Goal: Task Accomplishment & Management: Complete application form

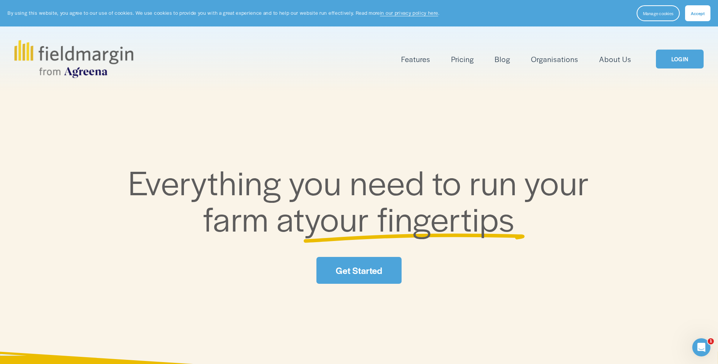
click at [684, 68] on link "LOGIN" at bounding box center [680, 59] width 48 height 19
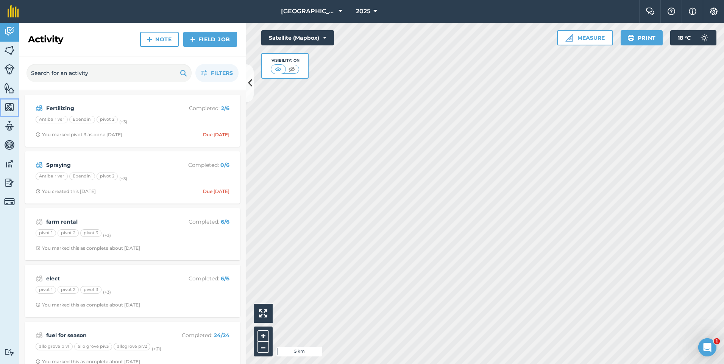
click at [8, 107] on img at bounding box center [9, 106] width 11 height 11
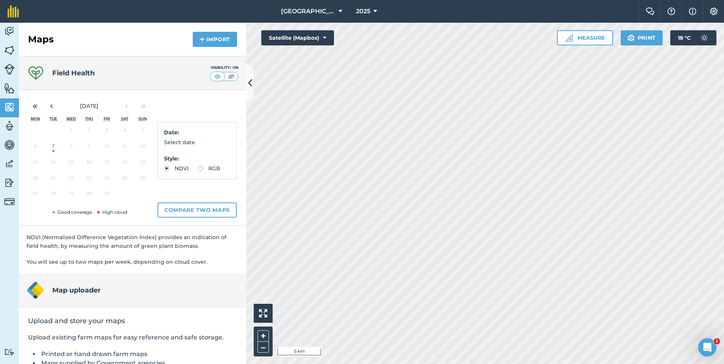
click at [52, 153] on button "7" at bounding box center [53, 148] width 18 height 16
click at [488, 0] on html "New Mountain Glen 2025 Farm Chat Help Info Settings New Mountain Glen - 2025 Pr…" at bounding box center [362, 182] width 724 height 364
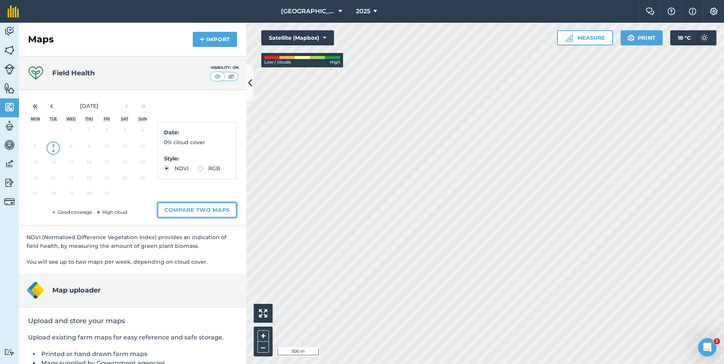
click at [185, 205] on button "Compare two maps" at bounding box center [196, 209] width 79 height 15
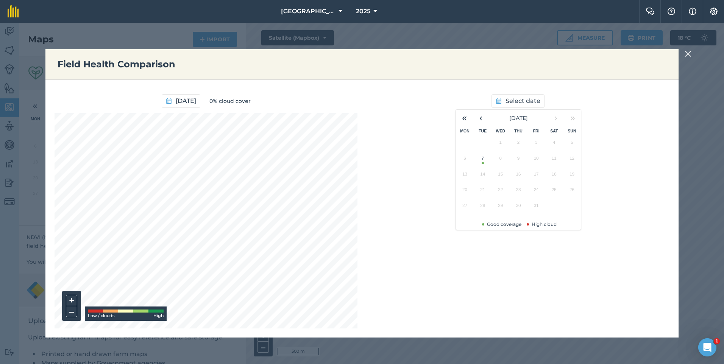
click at [484, 160] on button "7" at bounding box center [482, 160] width 18 height 16
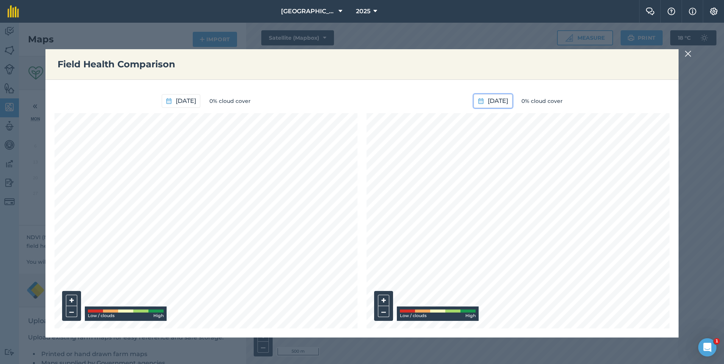
click at [487, 103] on span "7th Oct 2025" at bounding box center [497, 101] width 20 height 10
click at [456, 120] on button "‹" at bounding box center [455, 118] width 17 height 17
click at [440, 192] on button "22" at bounding box center [440, 192] width 18 height 16
click at [474, 100] on button "22nd Sep 2025" at bounding box center [492, 101] width 39 height 14
click at [477, 176] on button "17" at bounding box center [475, 176] width 18 height 16
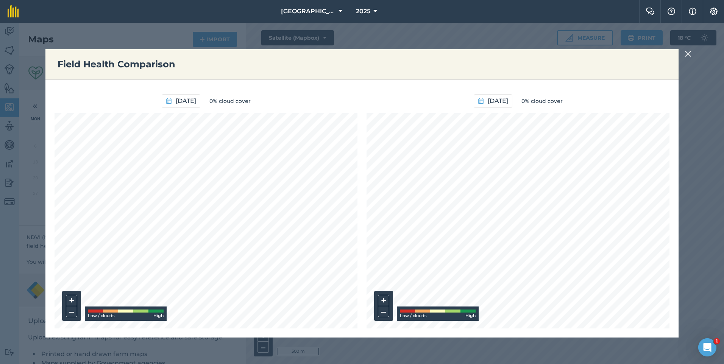
click at [689, 52] on img at bounding box center [687, 53] width 7 height 9
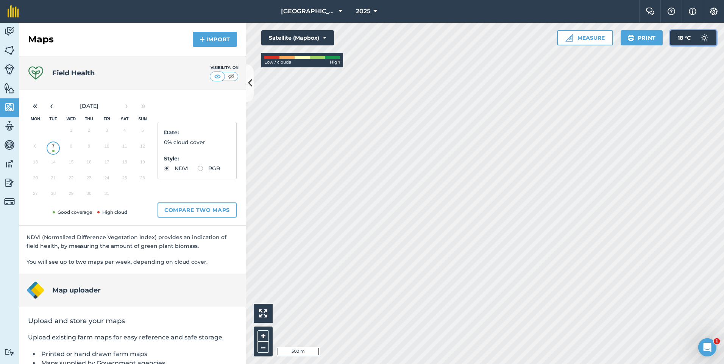
click at [689, 36] on span "18 ° C" at bounding box center [683, 37] width 13 height 15
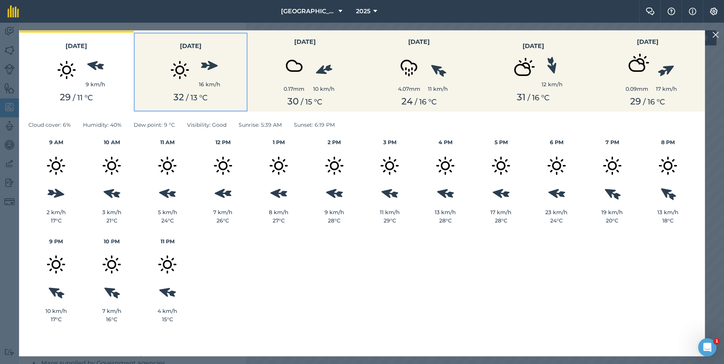
click at [219, 95] on div "32 / 13 ° C" at bounding box center [190, 97] width 105 height 11
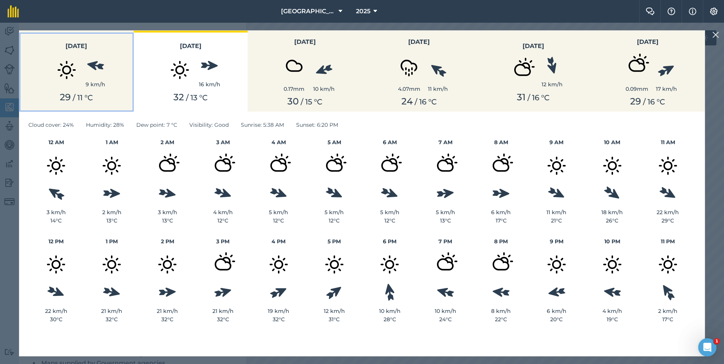
click at [69, 86] on img at bounding box center [67, 70] width 38 height 38
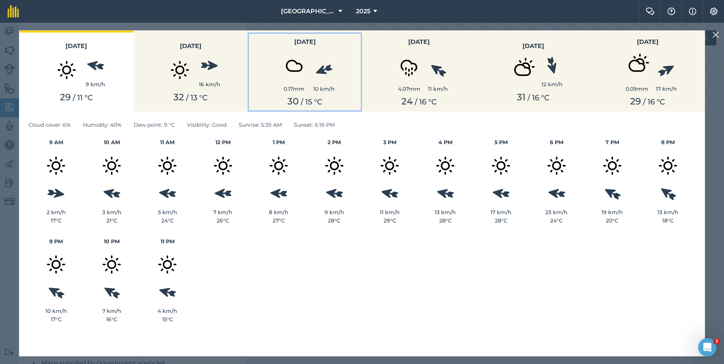
click at [255, 96] on div "30 / 15 ° C" at bounding box center [304, 101] width 105 height 11
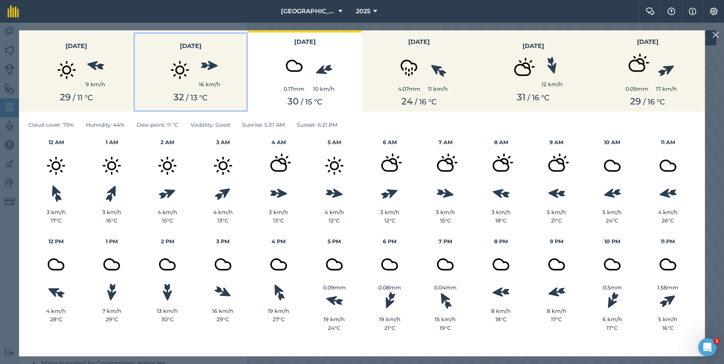
click at [190, 75] on img at bounding box center [180, 70] width 38 height 38
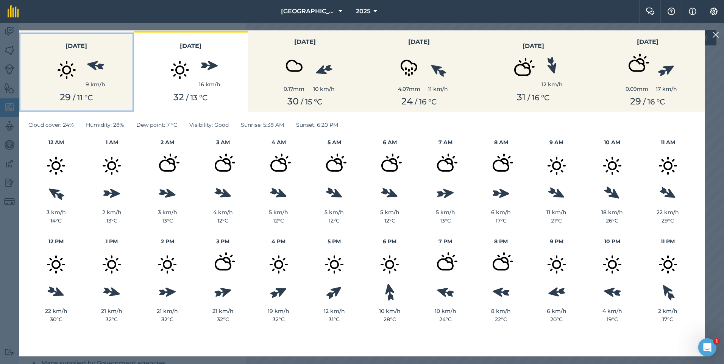
click at [99, 74] on div "9 km/h" at bounding box center [96, 73] width 20 height 32
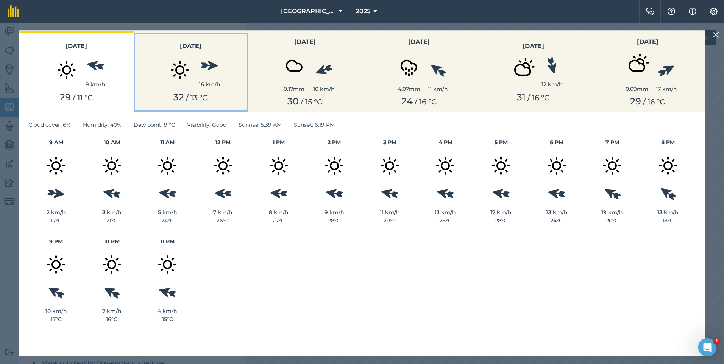
click at [172, 93] on div "32 / 13 ° C" at bounding box center [190, 97] width 105 height 11
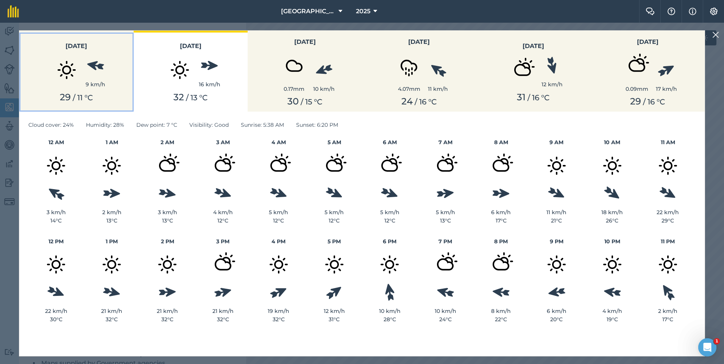
click at [67, 84] on img at bounding box center [67, 70] width 38 height 38
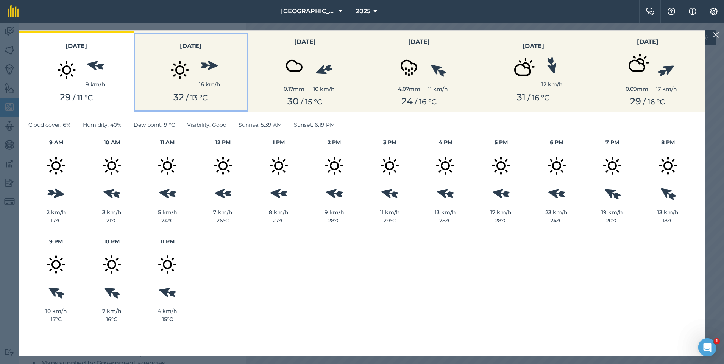
click at [181, 105] on button "Friday 16 km/h 32 / 13 ° C" at bounding box center [191, 71] width 114 height 81
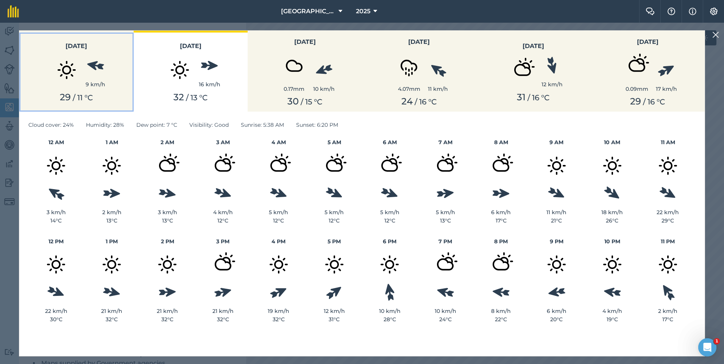
click at [121, 98] on div "29 / 11 ° C" at bounding box center [76, 97] width 105 height 11
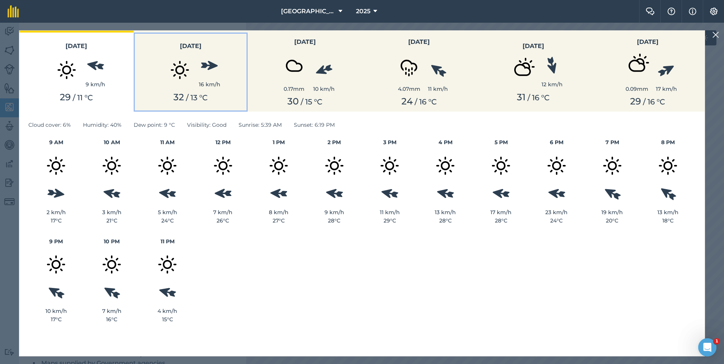
click at [169, 89] on img at bounding box center [180, 70] width 38 height 38
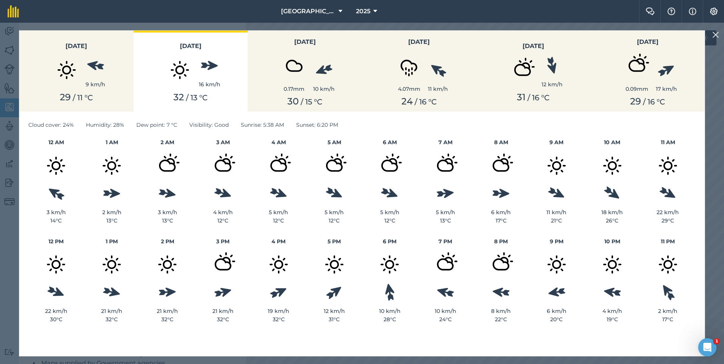
click at [715, 33] on img at bounding box center [715, 34] width 7 height 9
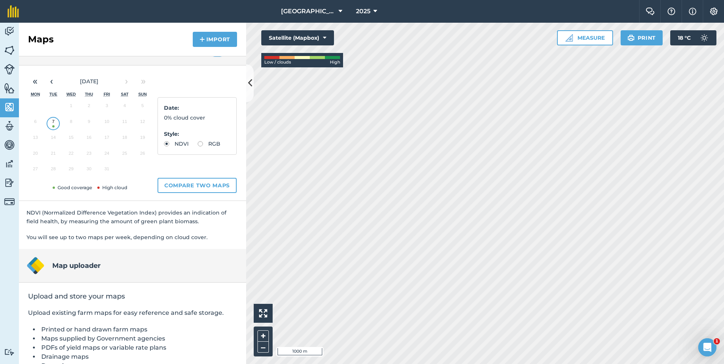
scroll to position [63, 0]
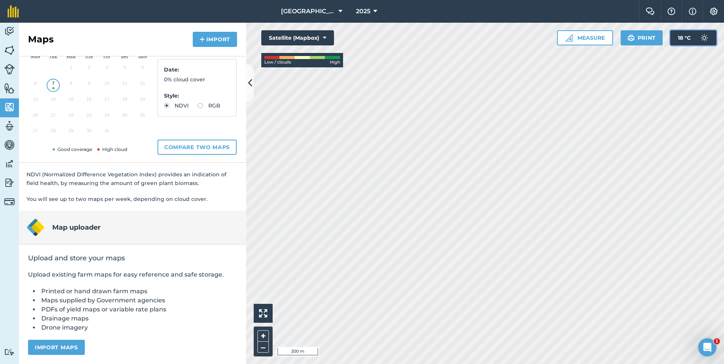
click at [680, 37] on span "18 ° C" at bounding box center [683, 37] width 13 height 15
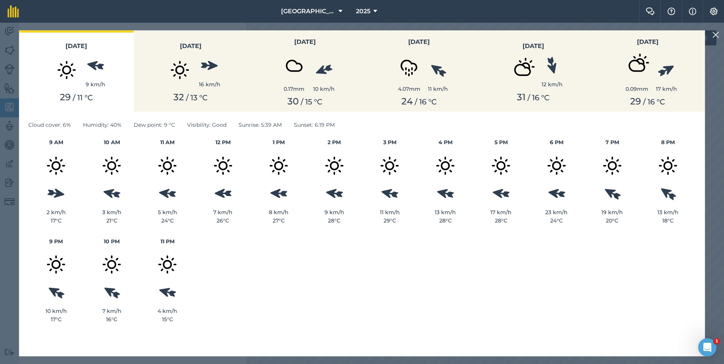
click at [714, 36] on img at bounding box center [715, 34] width 7 height 9
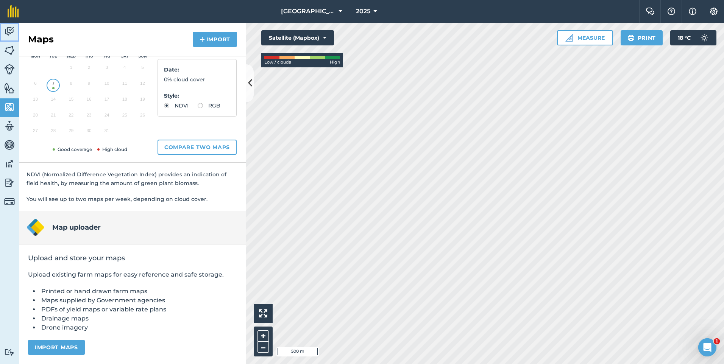
click at [7, 35] on img at bounding box center [9, 31] width 11 height 11
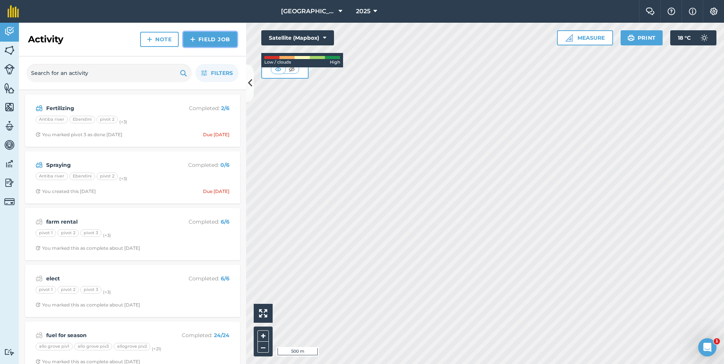
click at [197, 40] on link "Field Job" at bounding box center [210, 39] width 54 height 15
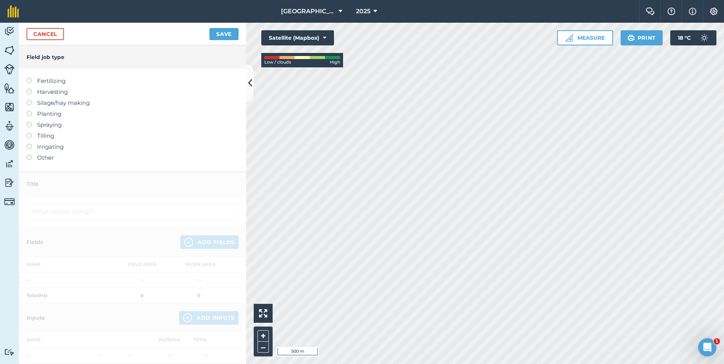
click at [28, 89] on label at bounding box center [31, 89] width 11 height 0
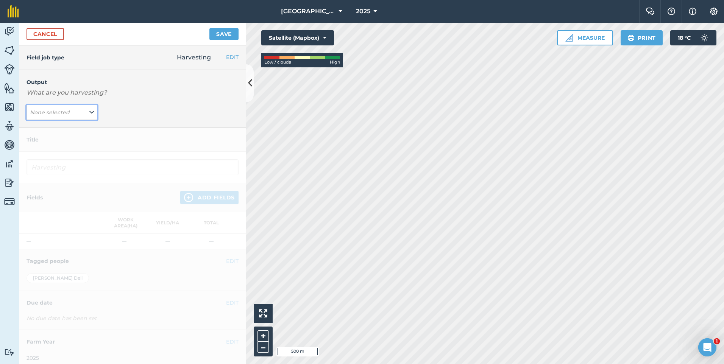
click at [67, 113] on em "None selected" at bounding box center [50, 112] width 40 height 7
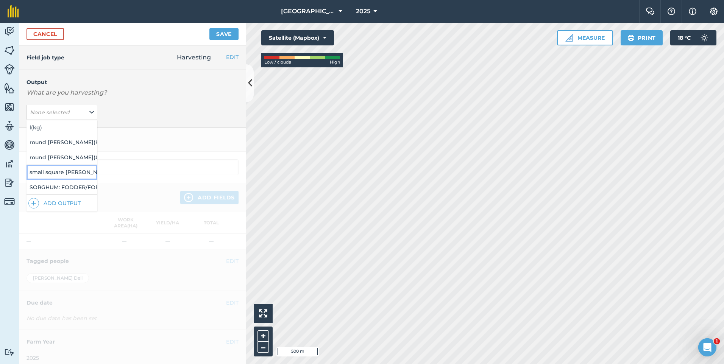
click at [75, 175] on button "small square bales ( # )" at bounding box center [61, 172] width 71 height 14
type input "Harvesting small square bales"
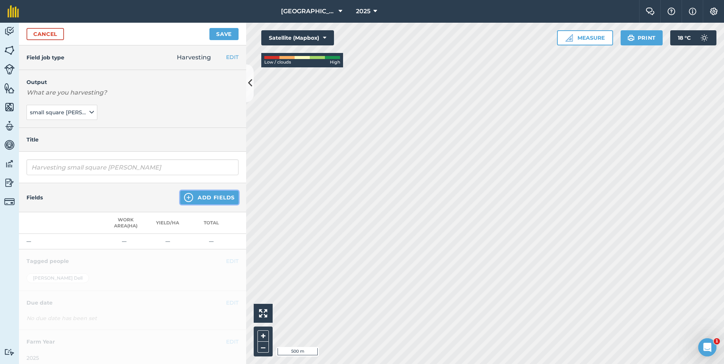
click at [199, 199] on button "Add Fields" at bounding box center [209, 198] width 58 height 14
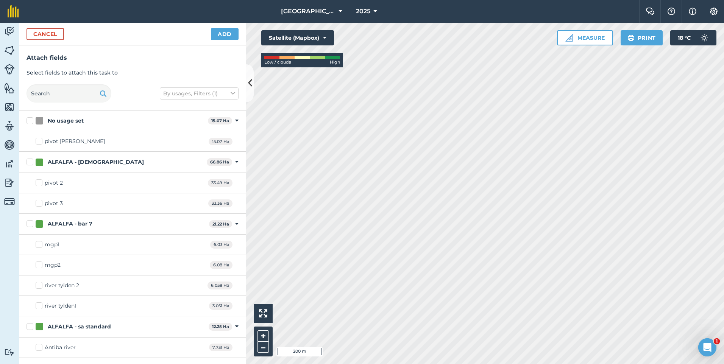
checkbox input "true"
click at [217, 31] on button "Add" at bounding box center [225, 34] width 28 height 12
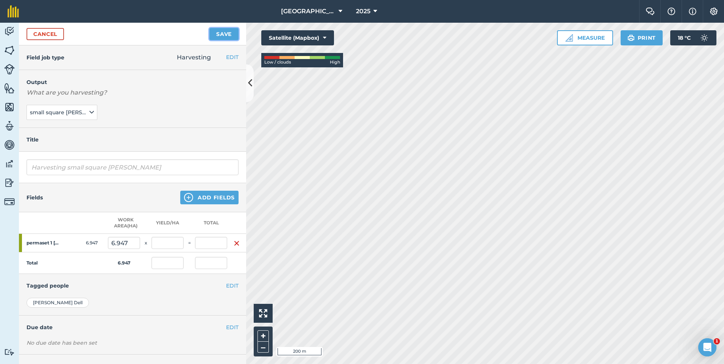
click at [223, 33] on button "Save" at bounding box center [223, 34] width 29 height 12
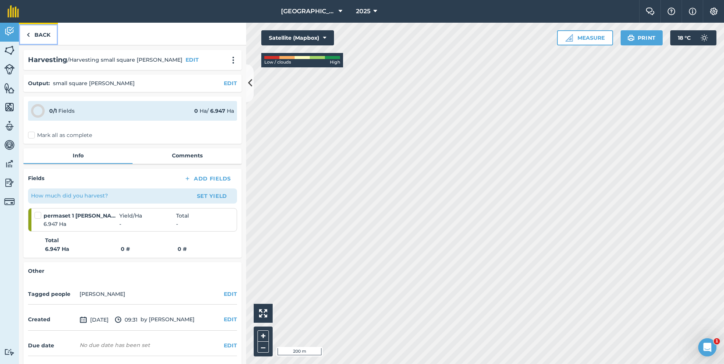
click at [28, 34] on img at bounding box center [27, 34] width 3 height 9
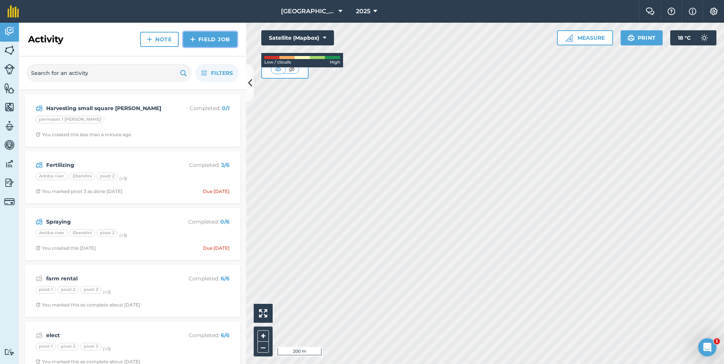
click at [218, 41] on link "Field Job" at bounding box center [210, 39] width 54 height 15
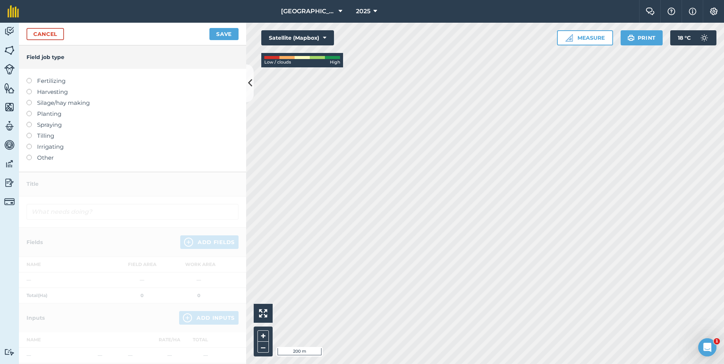
click at [62, 93] on label "Harvesting" at bounding box center [132, 91] width 212 height 9
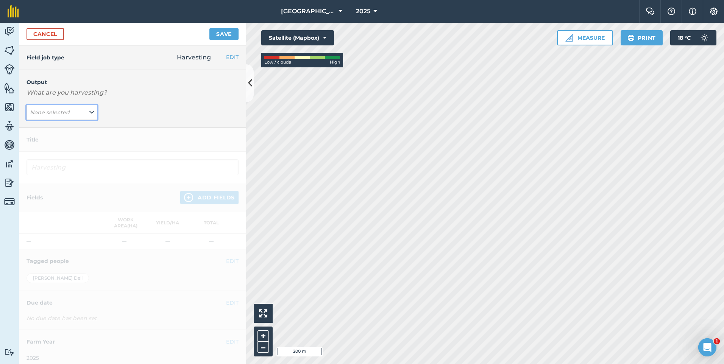
click at [89, 114] on icon at bounding box center [91, 112] width 5 height 8
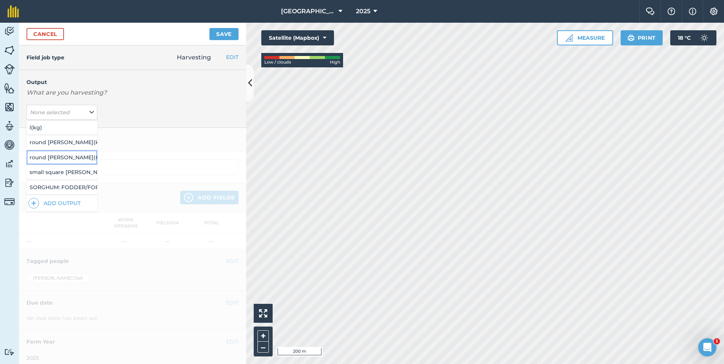
click at [79, 160] on button "round bales ( # )" at bounding box center [61, 157] width 71 height 14
type input "Harvesting round bales"
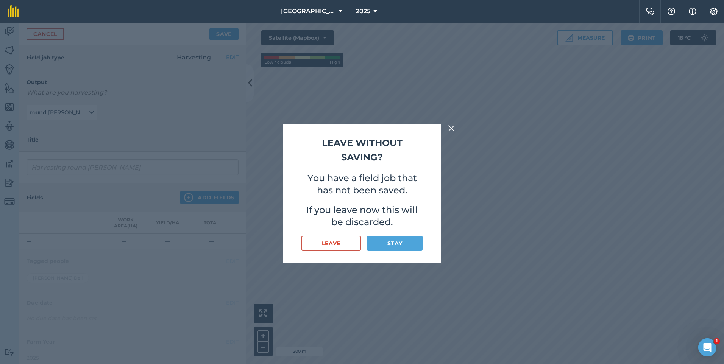
click at [448, 131] on img at bounding box center [451, 128] width 7 height 9
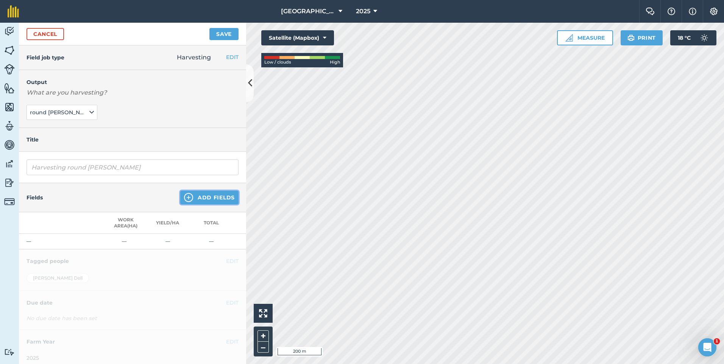
click at [219, 194] on button "Add Fields" at bounding box center [209, 198] width 58 height 14
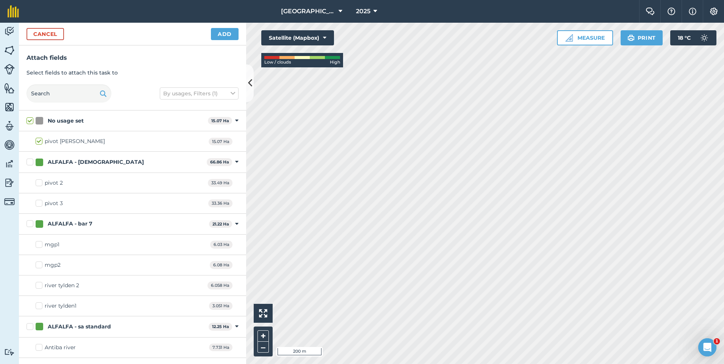
checkbox input "true"
click at [228, 38] on button "Add" at bounding box center [225, 34] width 28 height 12
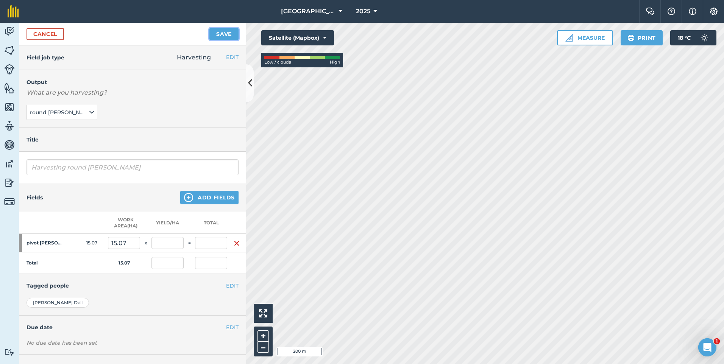
click at [224, 32] on button "Save" at bounding box center [223, 34] width 29 height 12
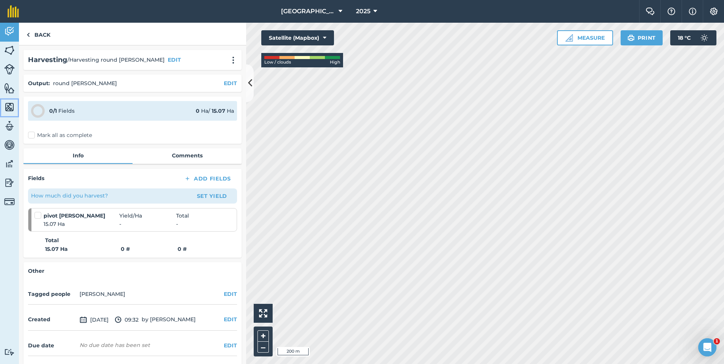
click at [9, 105] on img at bounding box center [9, 106] width 11 height 11
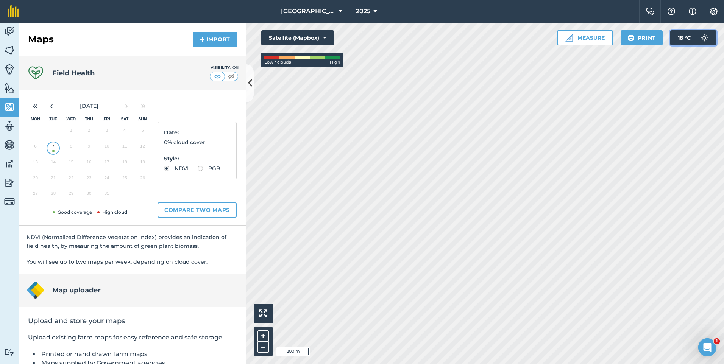
click at [688, 36] on span "18 ° C" at bounding box center [683, 37] width 13 height 15
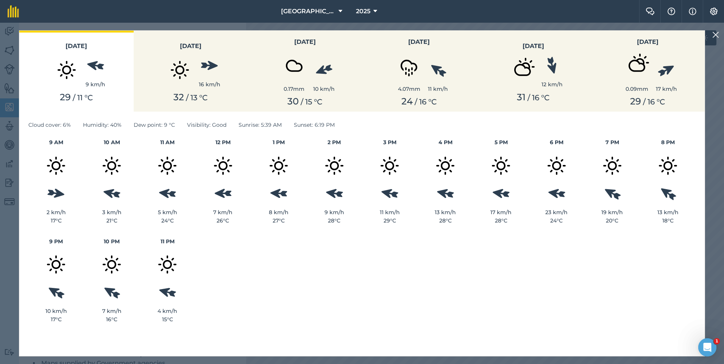
click at [715, 36] on img at bounding box center [715, 34] width 7 height 9
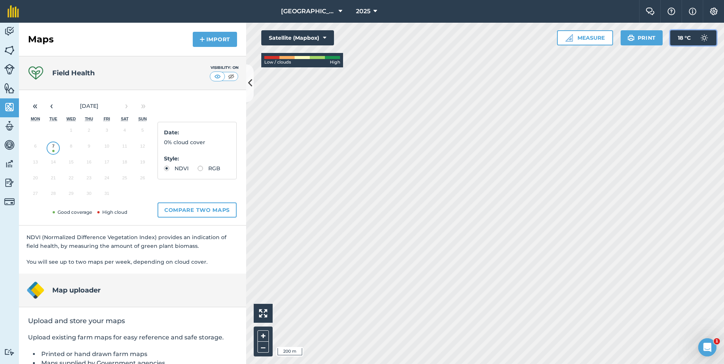
click at [697, 43] on img at bounding box center [703, 37] width 15 height 15
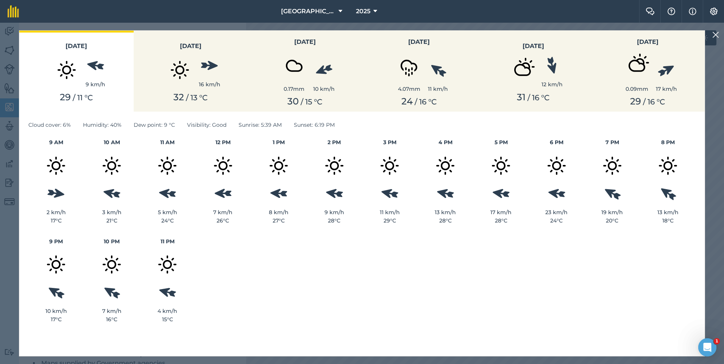
click at [714, 36] on img at bounding box center [715, 34] width 7 height 9
